Goal: Task Accomplishment & Management: Manage account settings

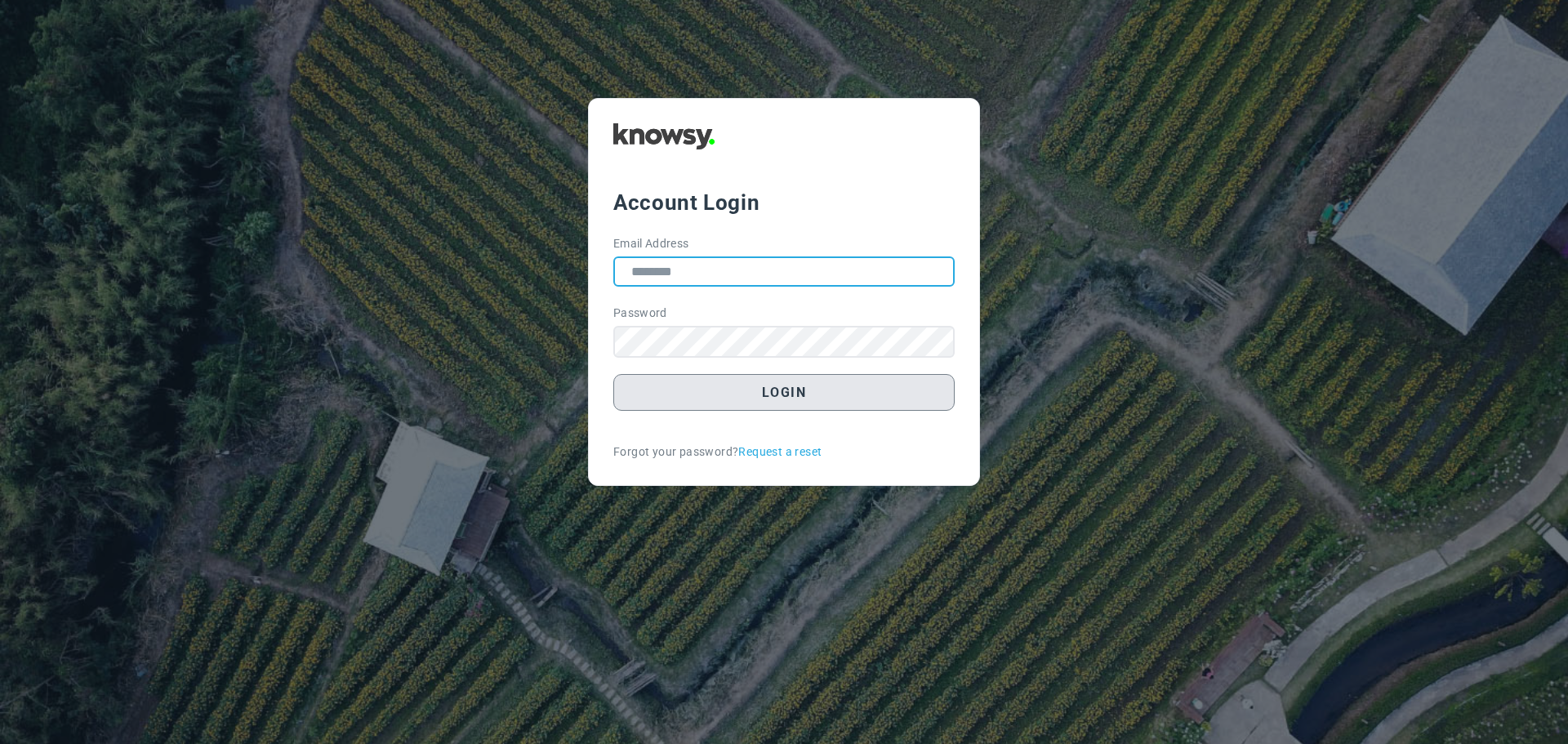
type input "**********"
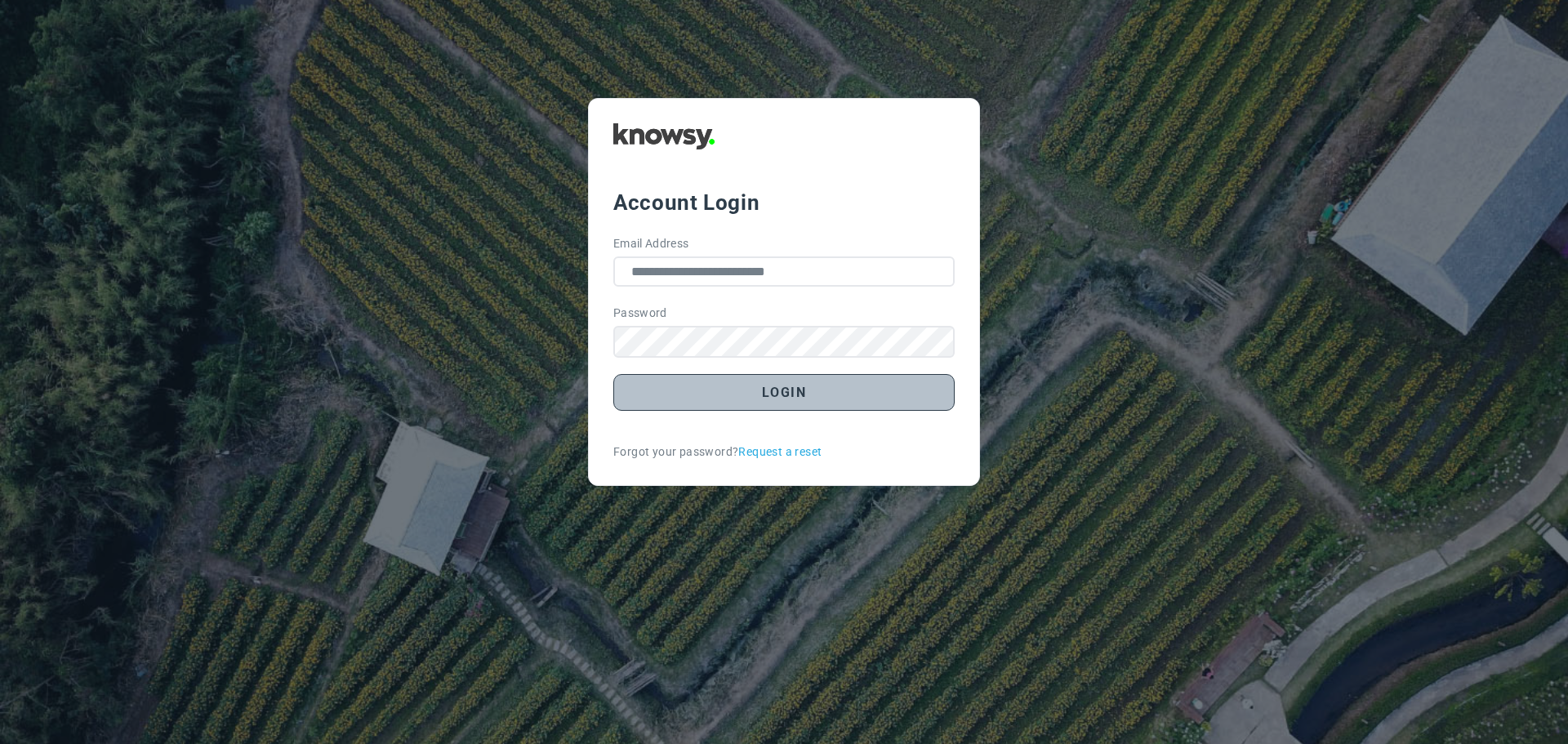
click at [783, 387] on button "Login" at bounding box center [783, 392] width 341 height 37
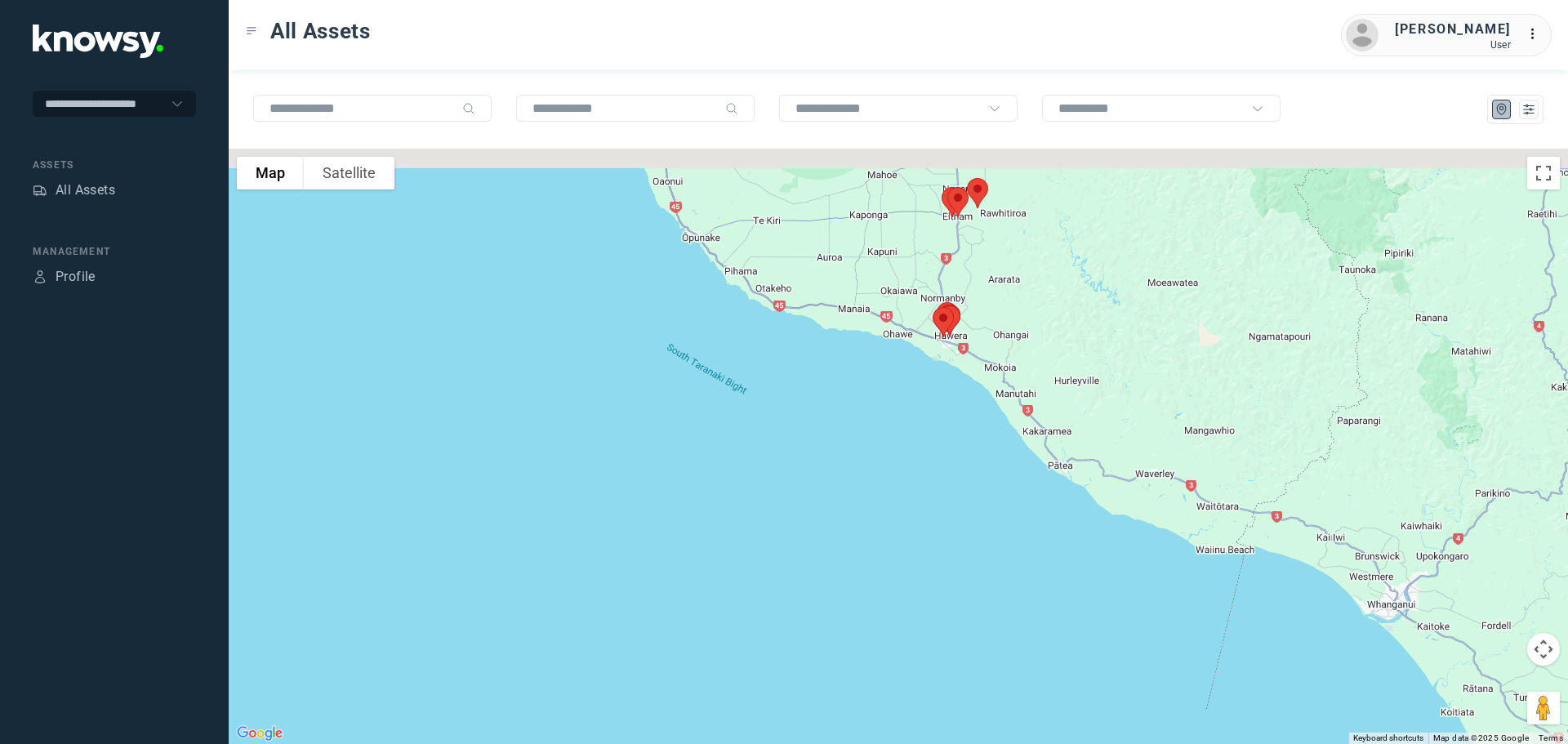
drag, startPoint x: 991, startPoint y: 247, endPoint x: 940, endPoint y: 374, distance: 136.9
click at [942, 374] on div at bounding box center [898, 446] width 1339 height 595
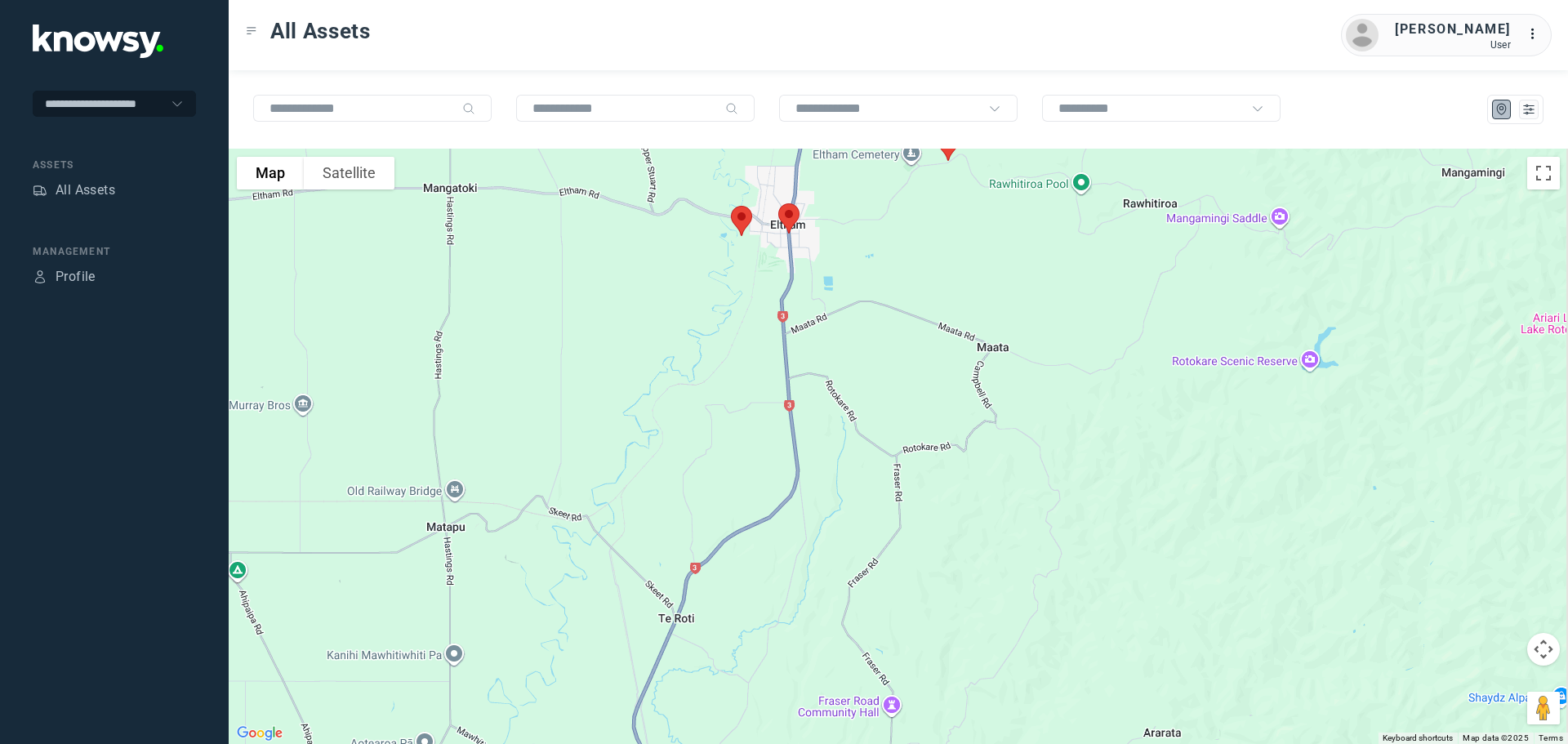
drag, startPoint x: 729, startPoint y: 265, endPoint x: 658, endPoint y: 403, distance: 155.2
click at [658, 403] on div at bounding box center [898, 446] width 1339 height 595
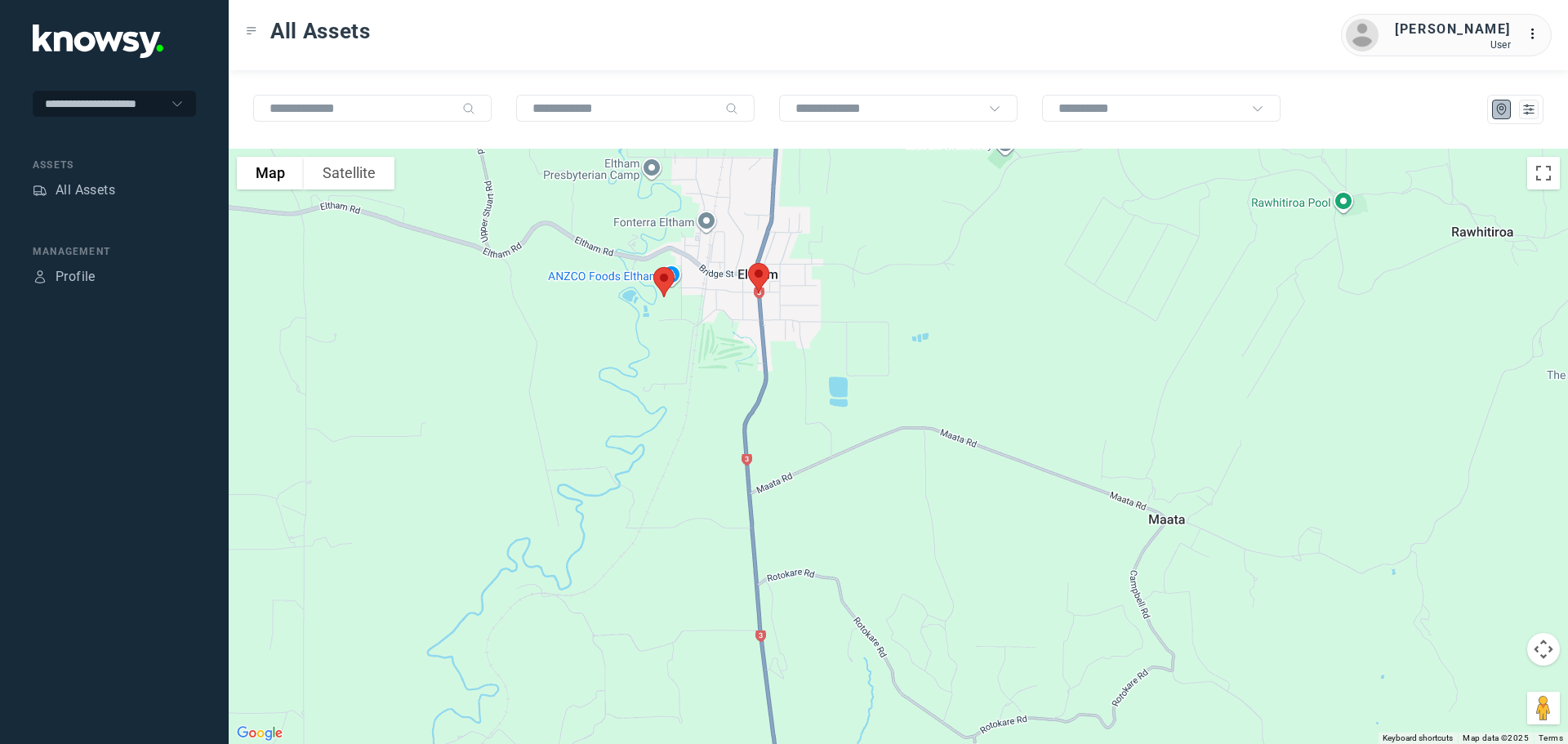
drag, startPoint x: 661, startPoint y: 329, endPoint x: 635, endPoint y: 365, distance: 44.4
click at [644, 362] on div at bounding box center [898, 446] width 1339 height 595
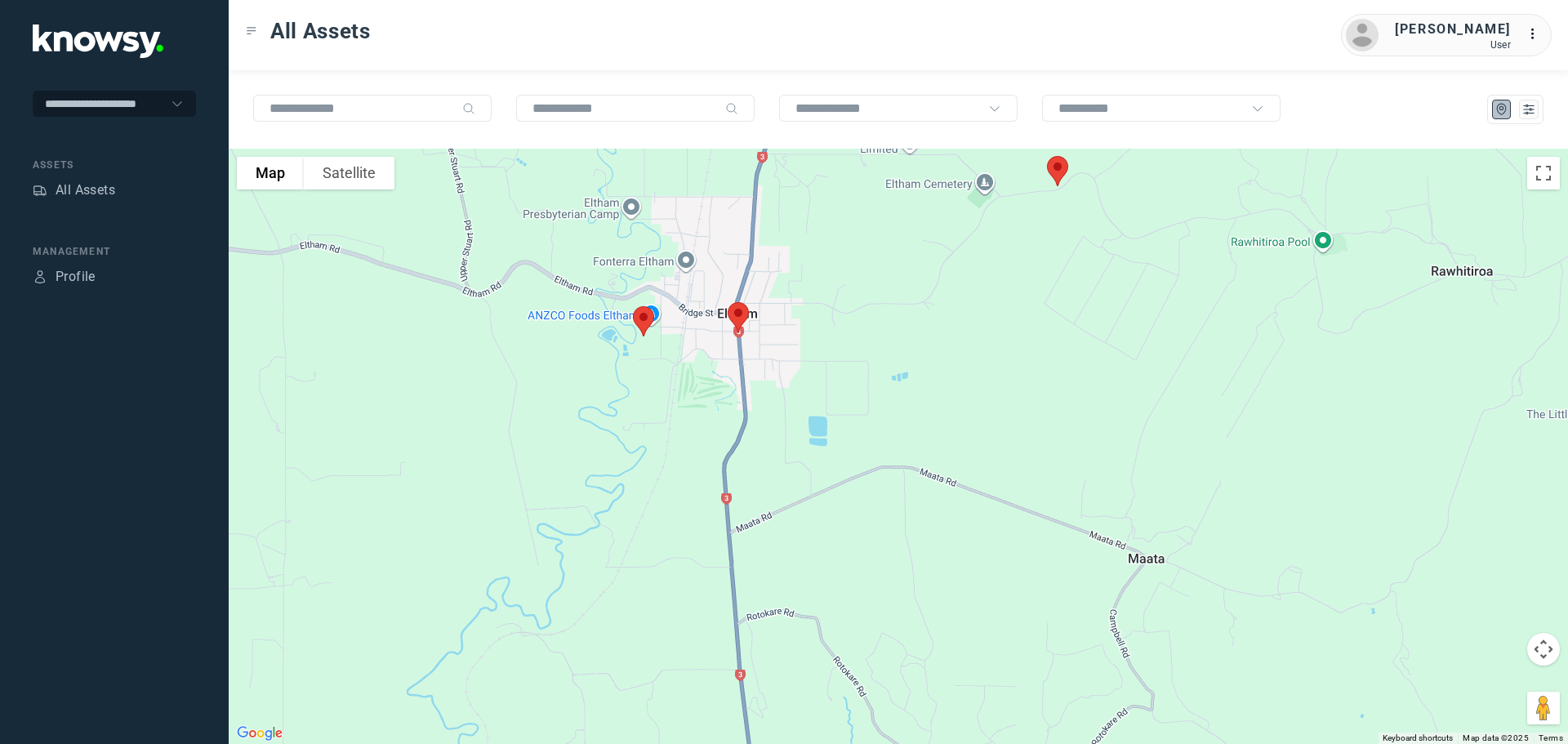
click at [642, 314] on img at bounding box center [643, 321] width 34 height 43
click at [702, 220] on button "Close" at bounding box center [699, 229] width 39 height 39
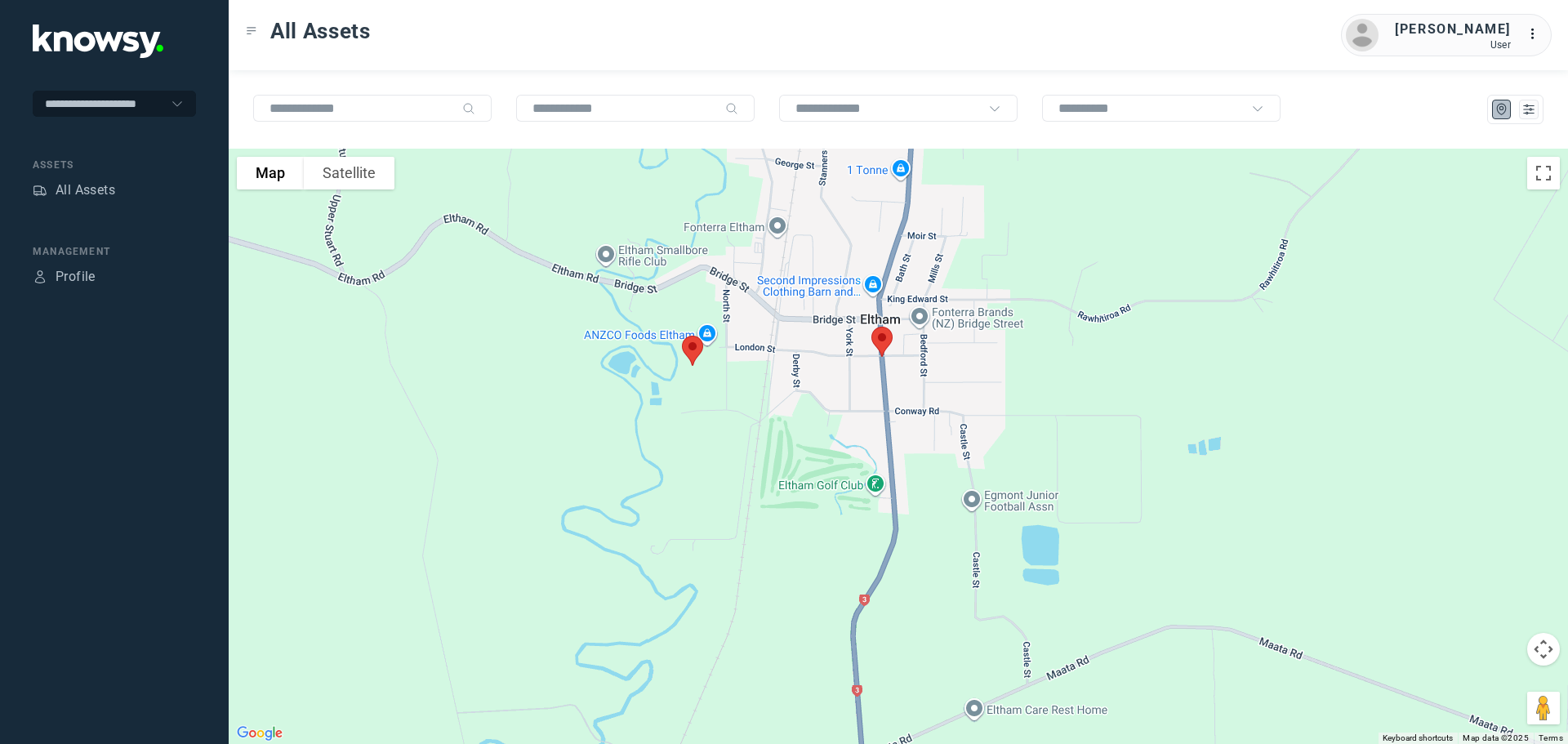
click at [879, 336] on img at bounding box center [882, 342] width 34 height 43
click at [944, 242] on button "Close" at bounding box center [935, 250] width 39 height 39
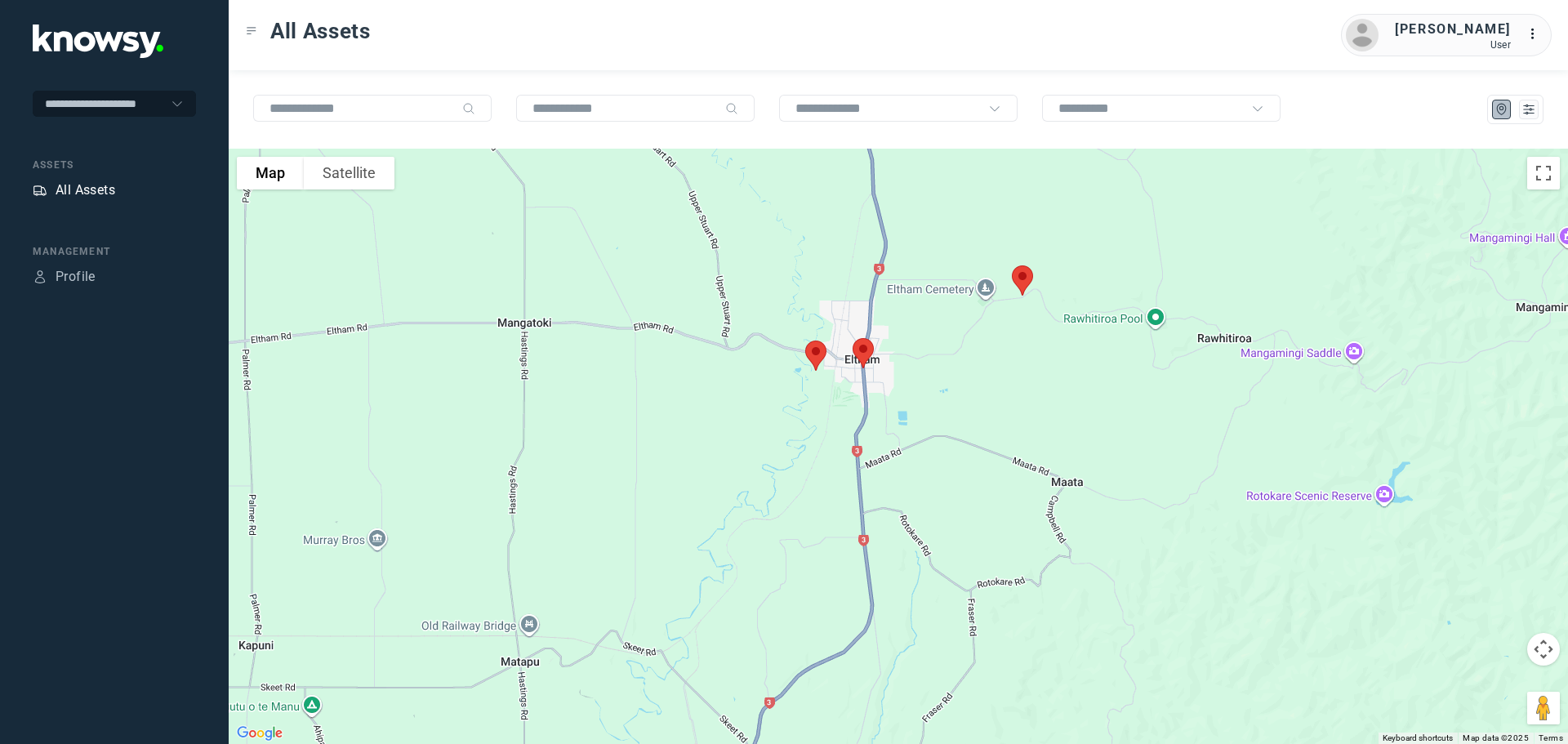
click at [76, 189] on div "All Assets" at bounding box center [85, 191] width 60 height 20
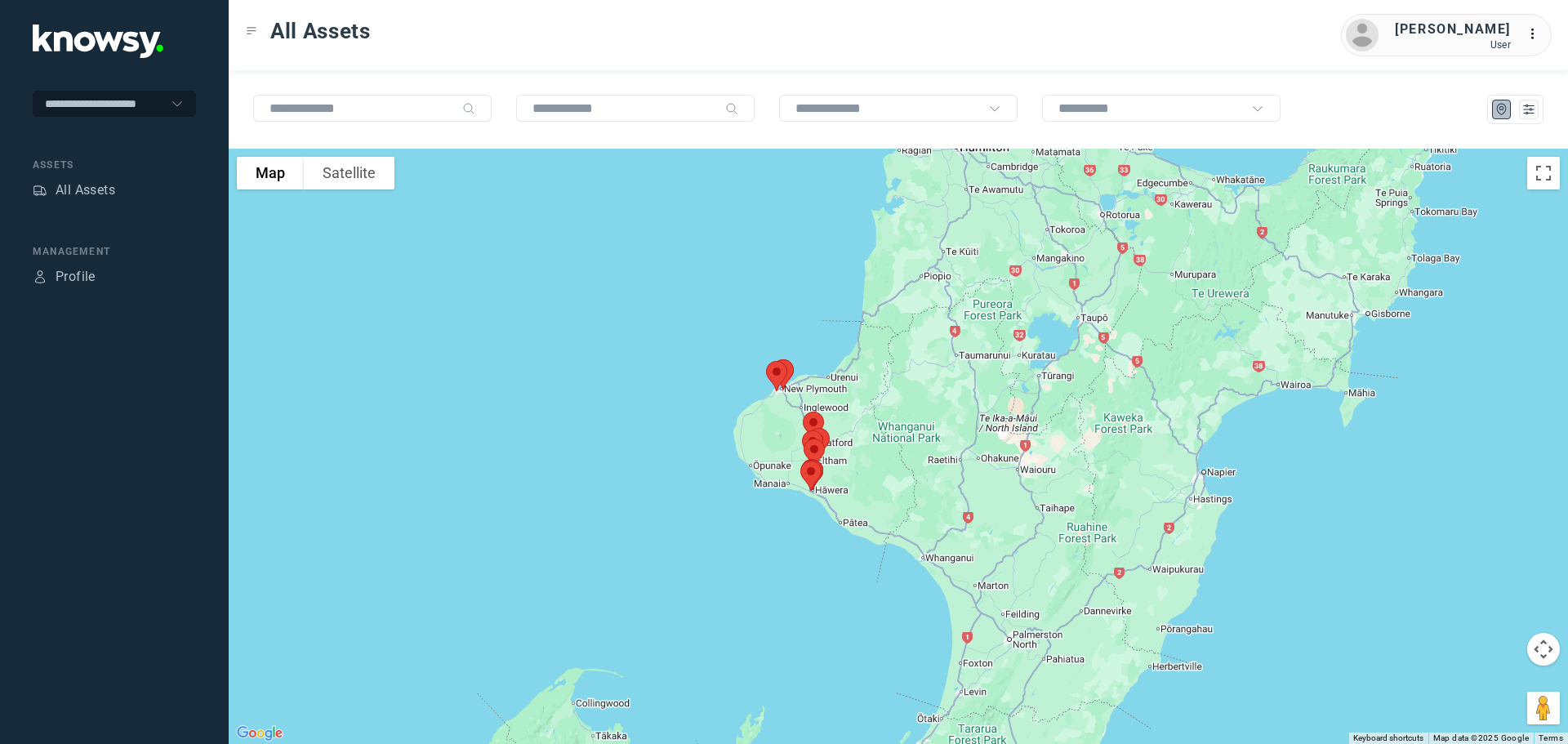
drag, startPoint x: 820, startPoint y: 429, endPoint x: 742, endPoint y: 534, distance: 130.8
click at [742, 534] on div at bounding box center [898, 446] width 1339 height 595
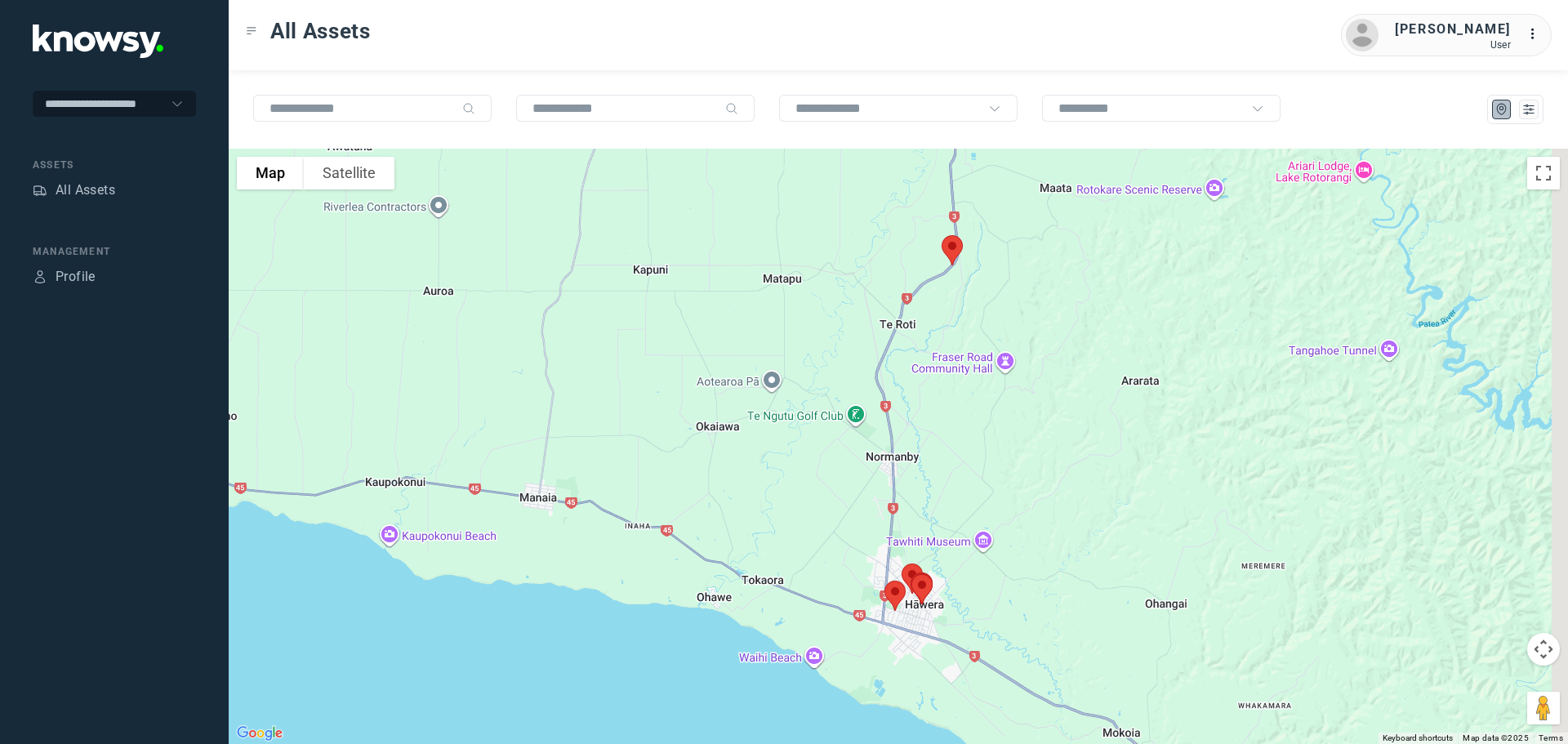
drag, startPoint x: 788, startPoint y: 326, endPoint x: 601, endPoint y: 509, distance: 261.6
click at [603, 509] on div at bounding box center [898, 446] width 1339 height 595
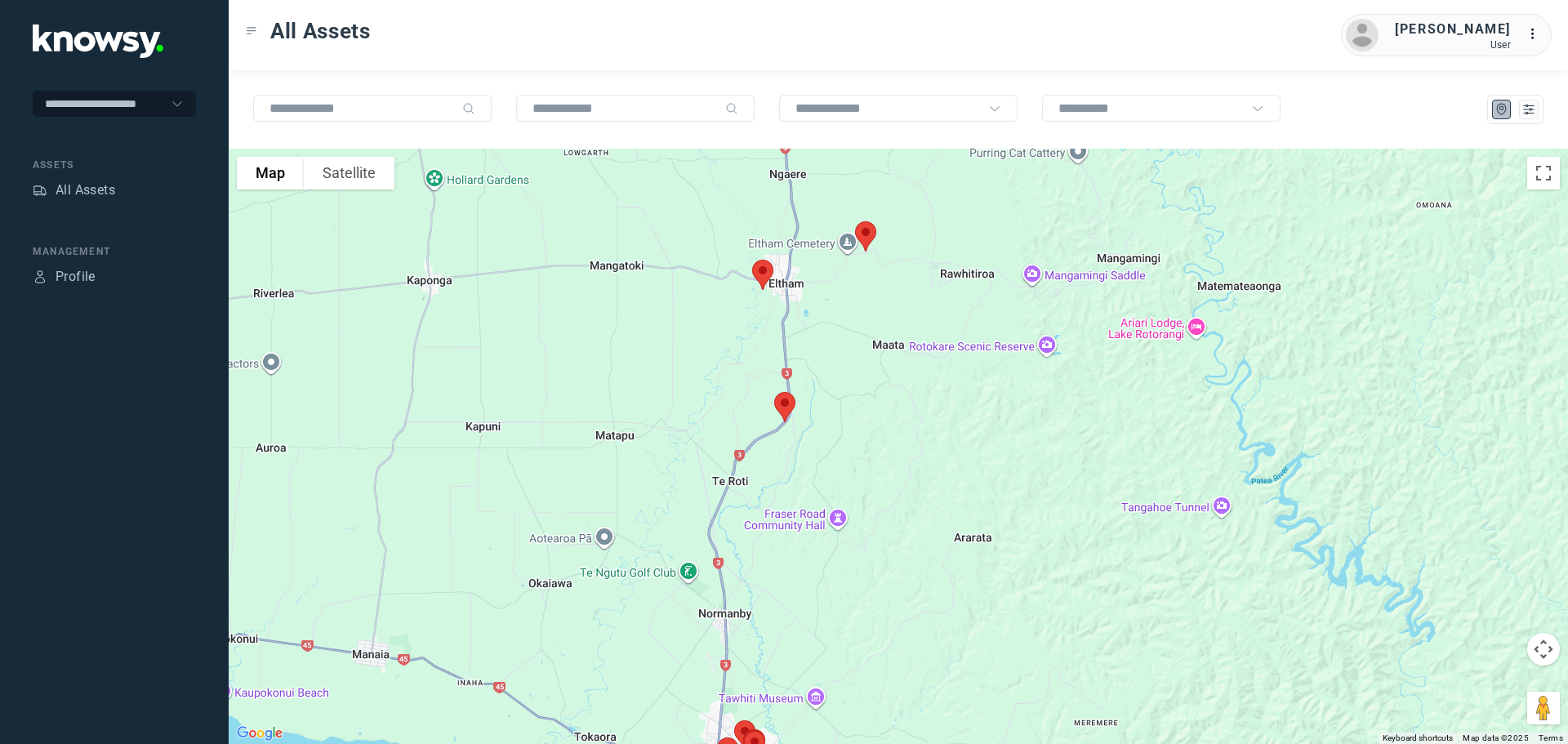
drag, startPoint x: 715, startPoint y: 388, endPoint x: 654, endPoint y: 470, distance: 102.2
click at [654, 470] on div at bounding box center [898, 446] width 1339 height 595
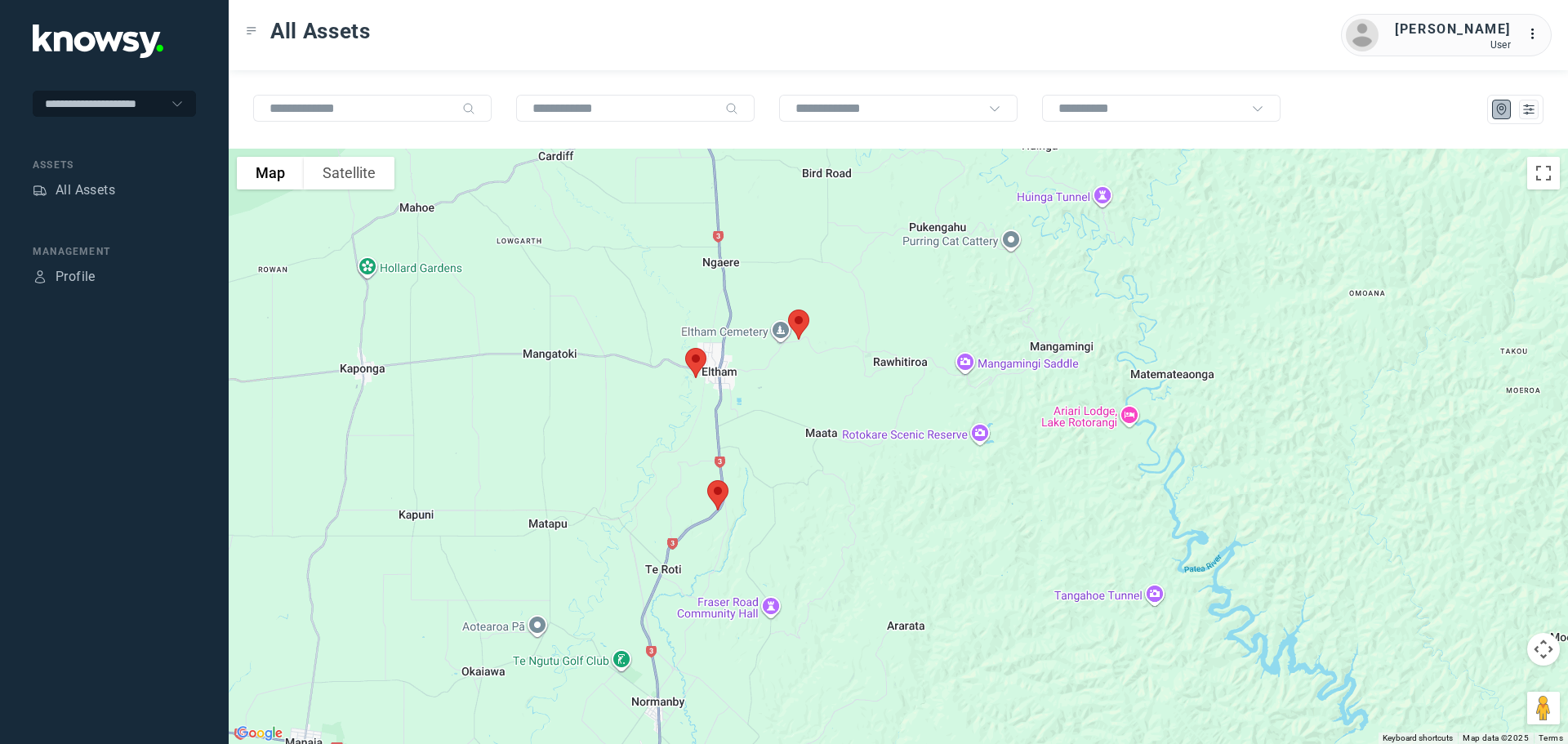
drag, startPoint x: 666, startPoint y: 405, endPoint x: 622, endPoint y: 451, distance: 63.7
click at [623, 451] on div at bounding box center [898, 446] width 1339 height 595
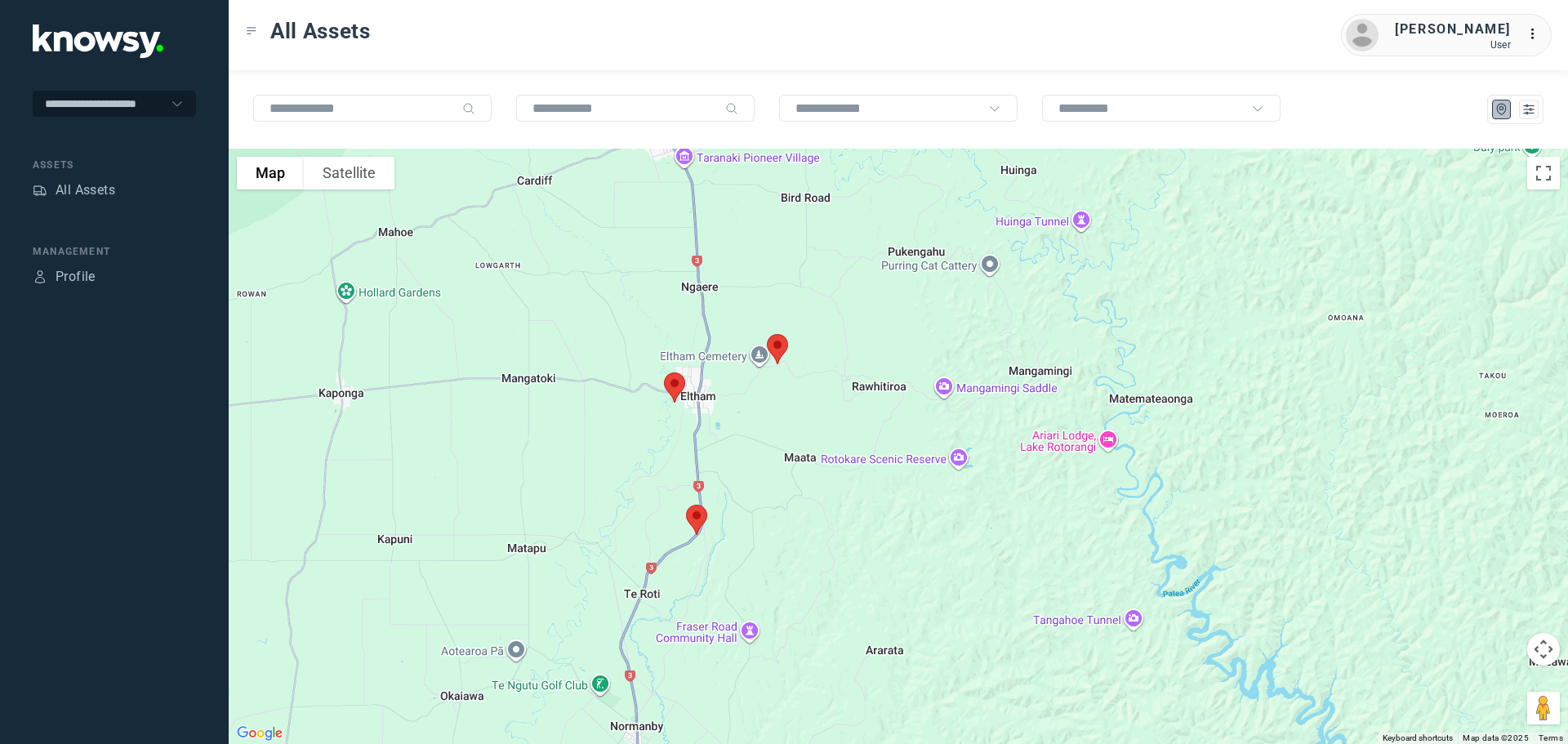
click at [776, 352] on img at bounding box center [777, 349] width 34 height 43
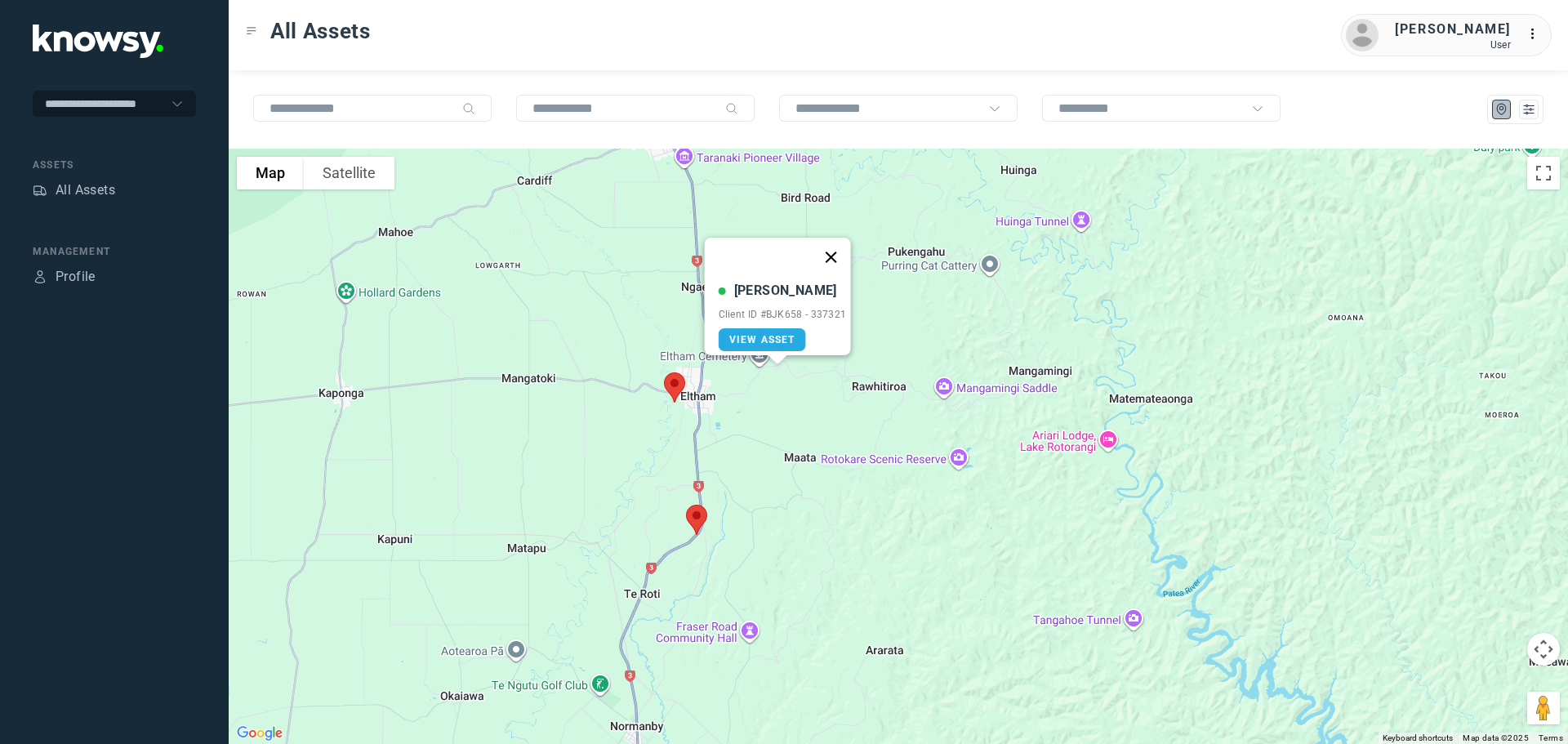
click at [844, 247] on button "Close" at bounding box center [831, 257] width 39 height 39
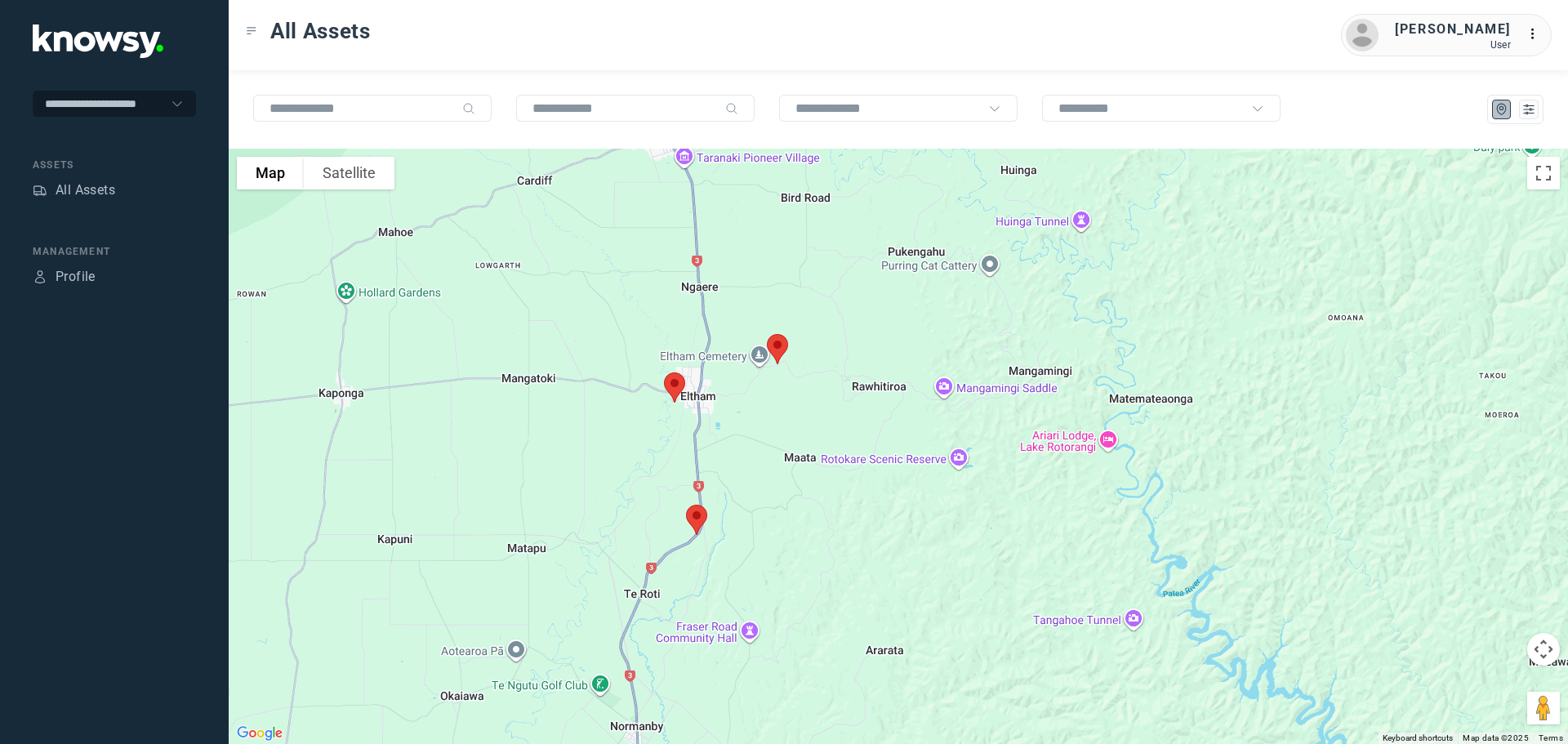
click at [695, 517] on img at bounding box center [696, 519] width 34 height 43
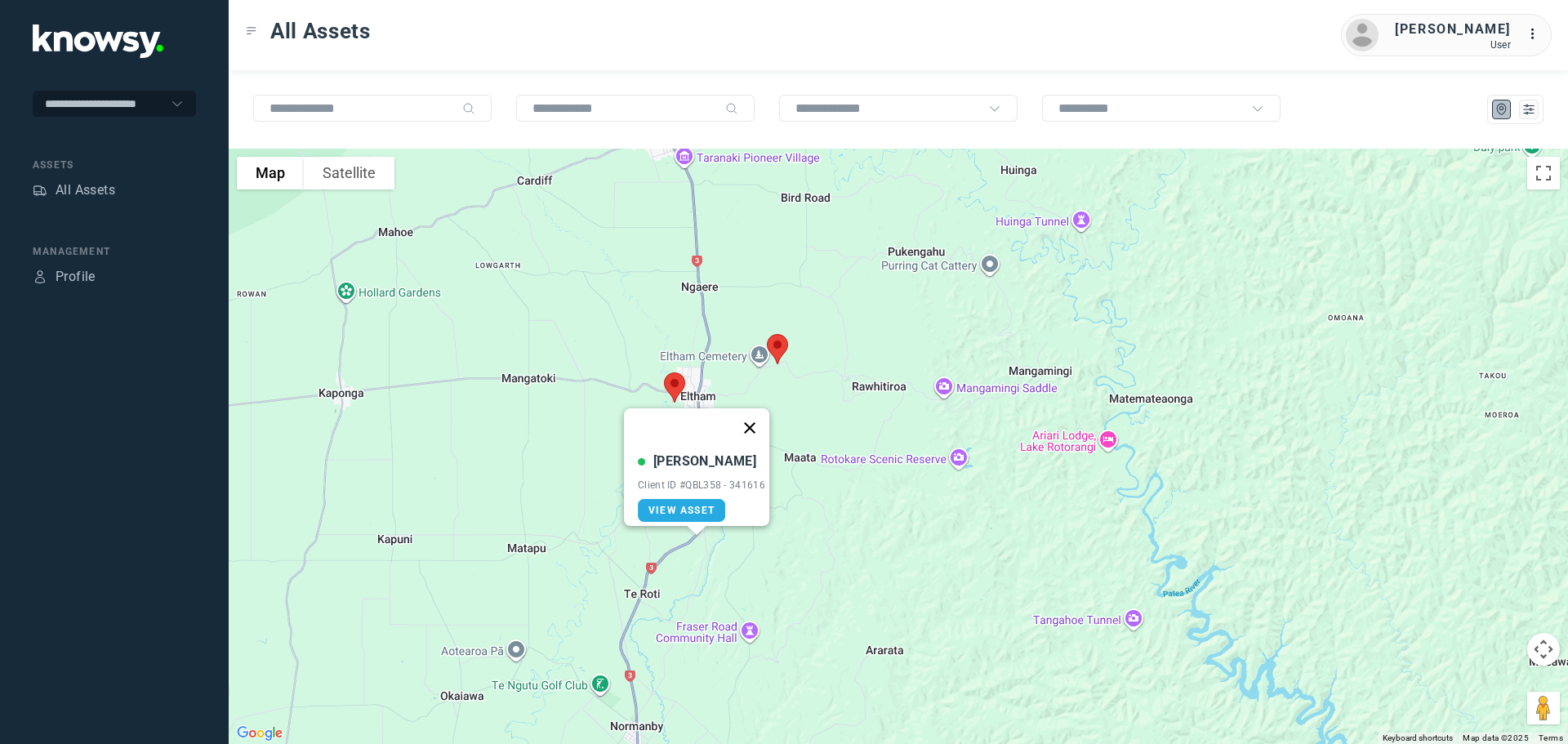
click at [756, 416] on button "Close" at bounding box center [750, 428] width 39 height 39
